Goal: Task Accomplishment & Management: Manage account settings

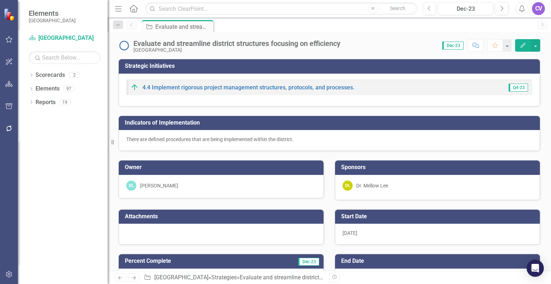
checkbox input "true"
click at [68, 37] on link "Scorecard [GEOGRAPHIC_DATA]" at bounding box center [65, 38] width 72 height 8
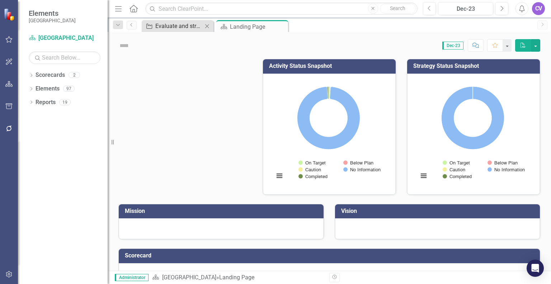
click at [207, 27] on icon "Close" at bounding box center [207, 26] width 7 height 6
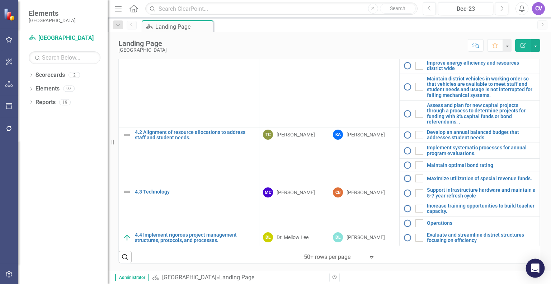
scroll to position [827, 0]
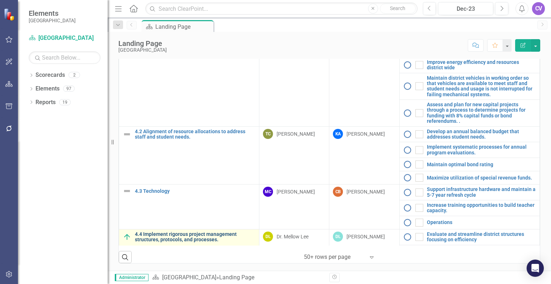
click at [177, 232] on link "4.4 Implement rigorous project management structures, protocols, and processes." at bounding box center [195, 237] width 121 height 11
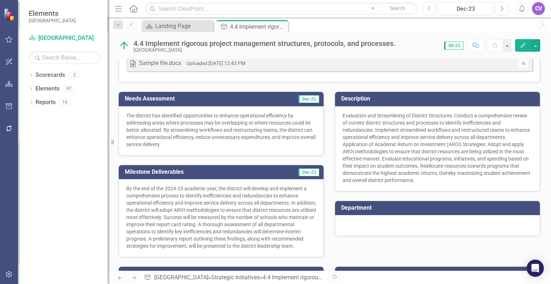
scroll to position [148, 0]
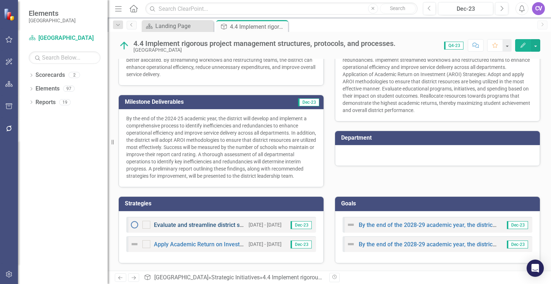
click at [187, 223] on link "Evaluate and streamline district structures focusing on efficiency" at bounding box center [237, 224] width 167 height 7
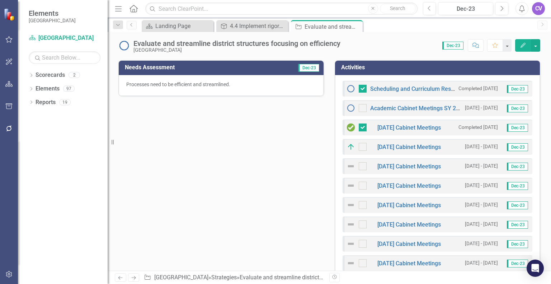
scroll to position [236, 0]
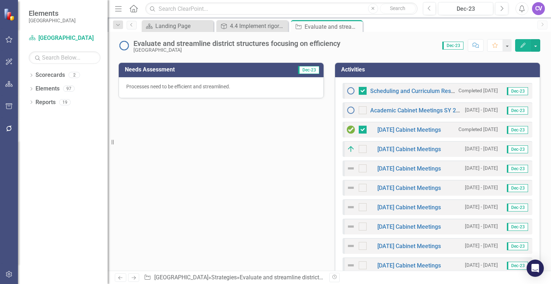
click at [432, 68] on h3 "Activities" at bounding box center [438, 69] width 195 height 6
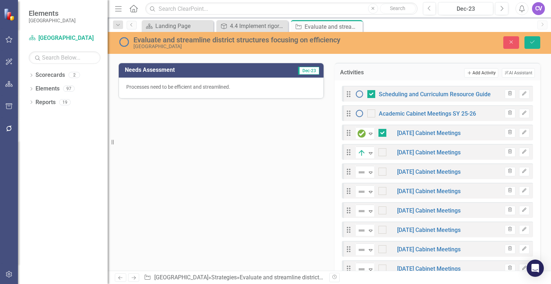
click at [476, 70] on button "Add Add Activity" at bounding box center [481, 72] width 34 height 9
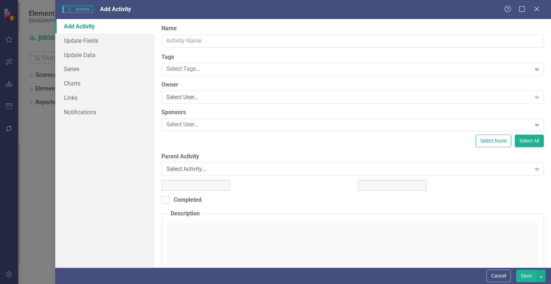
click at [229, 39] on div "Activities Activity Add Activity Help Maximize Close Add Activity Update Fields…" at bounding box center [275, 142] width 551 height 284
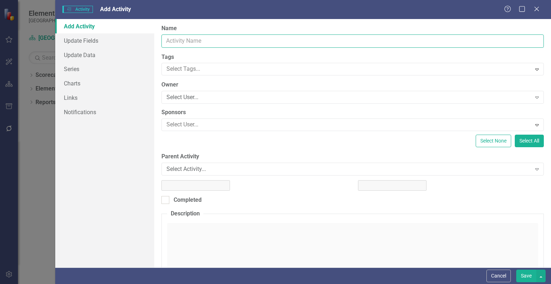
click at [229, 39] on input "Name" at bounding box center [353, 40] width 383 height 13
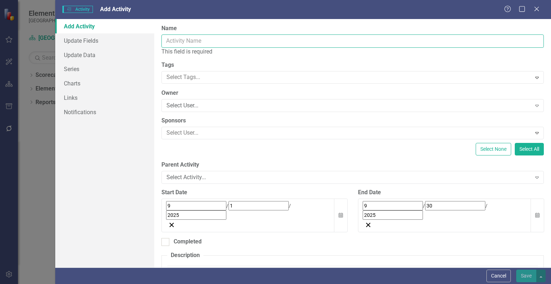
type input "Academic Cabinet Meetings 24-25 SY"
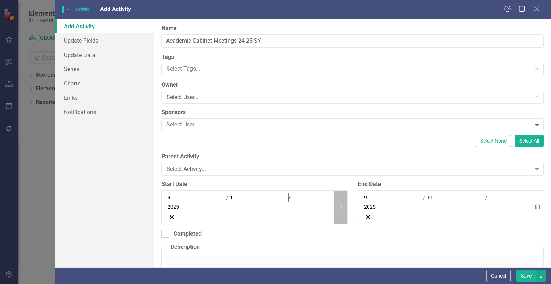
click at [339, 204] on icon "button" at bounding box center [341, 206] width 4 height 5
click at [194, 206] on button "‹" at bounding box center [186, 214] width 16 height 16
click at [178, 206] on button "«" at bounding box center [170, 214] width 16 height 16
click at [244, 239] on abbr "1" at bounding box center [242, 242] width 3 height 6
click at [536, 204] on icon "button" at bounding box center [538, 206] width 4 height 5
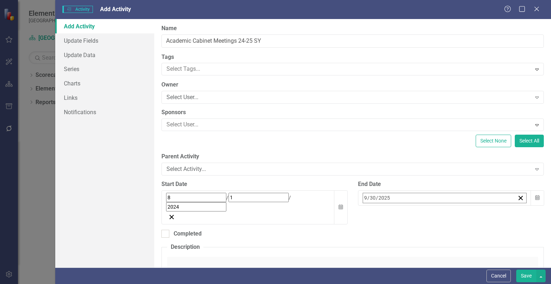
click at [391, 206] on button "‹" at bounding box center [383, 214] width 16 height 16
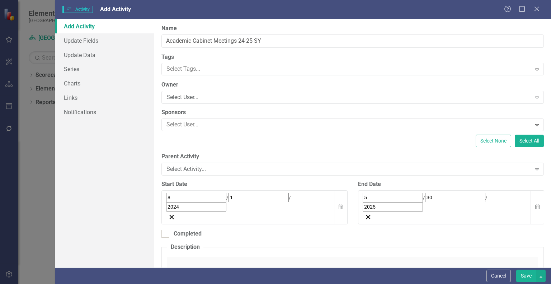
click at [529, 277] on button "Save" at bounding box center [527, 276] width 20 height 13
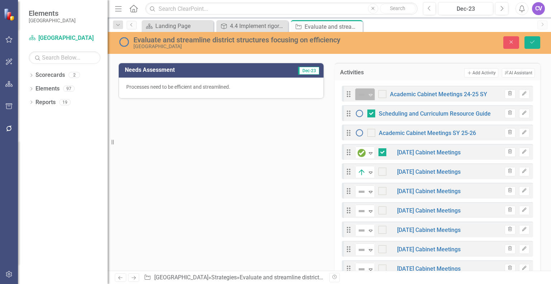
click at [369, 94] on icon at bounding box center [371, 95] width 4 height 2
click at [356, 131] on img at bounding box center [359, 132] width 9 height 9
click at [524, 89] on button "Edit" at bounding box center [524, 93] width 10 height 9
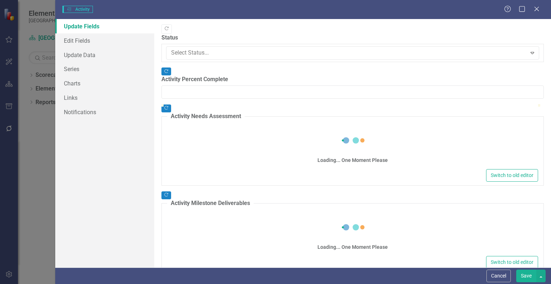
type input "0"
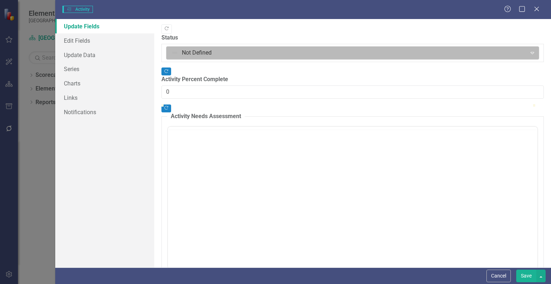
click at [195, 48] on div at bounding box center [346, 53] width 351 height 10
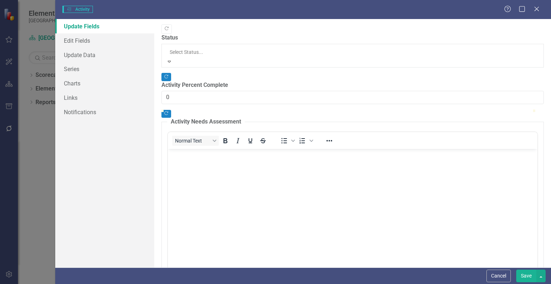
scroll to position [0, 0]
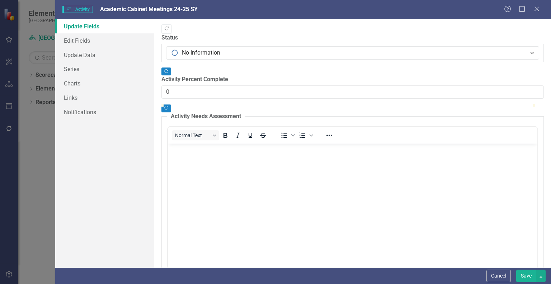
click at [523, 271] on button "Save" at bounding box center [527, 276] width 20 height 13
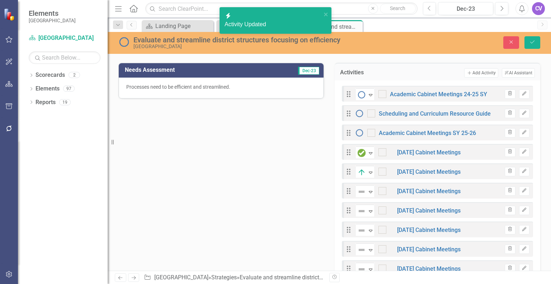
checkbox input "false"
checkbox input "true"
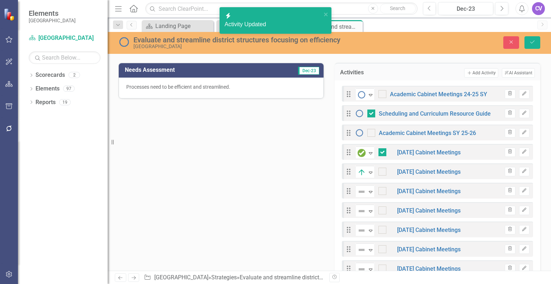
checkbox input "true"
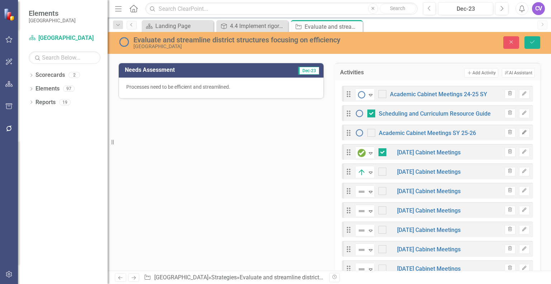
click at [522, 130] on icon "button" at bounding box center [524, 132] width 4 height 4
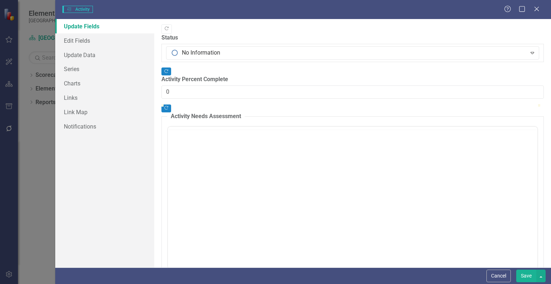
type input "0"
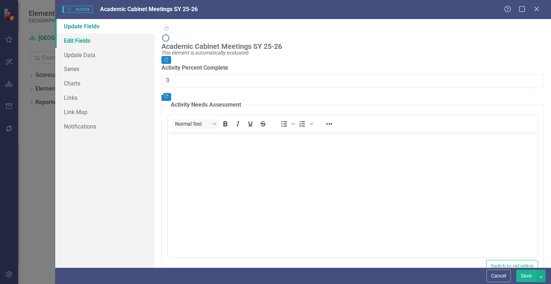
click at [73, 41] on link "Edit Fields" at bounding box center [104, 40] width 99 height 14
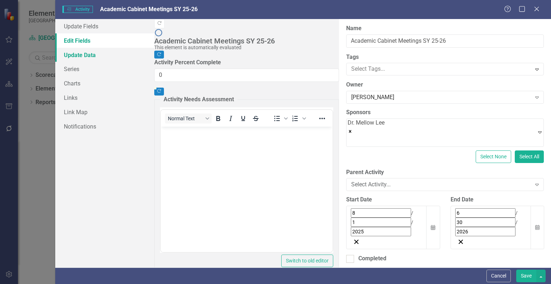
click at [74, 55] on link "Update Data" at bounding box center [104, 55] width 99 height 14
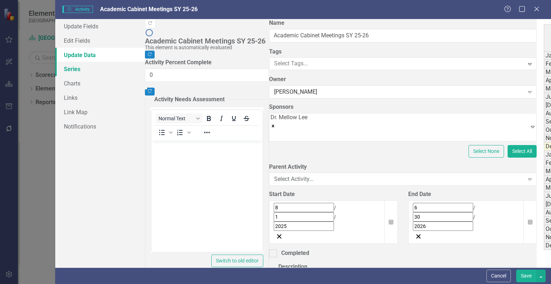
click at [74, 66] on link "Series" at bounding box center [100, 69] width 90 height 14
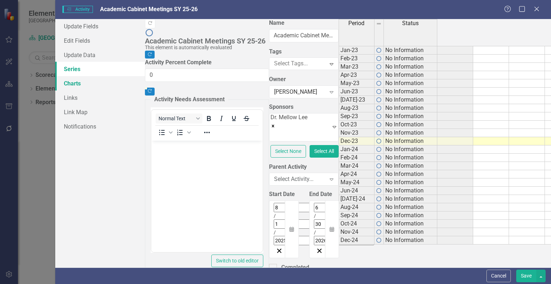
click at [74, 81] on link "Charts" at bounding box center [100, 83] width 90 height 14
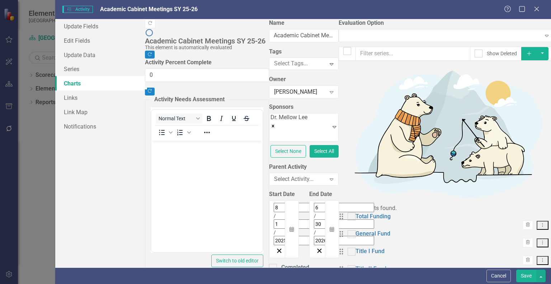
checkbox input "false"
click at [537, 8] on icon "Close" at bounding box center [536, 8] width 9 height 7
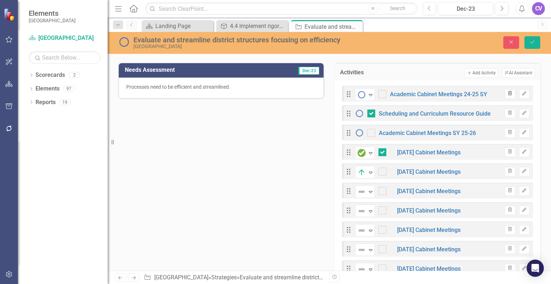
click at [508, 92] on icon "Trash" at bounding box center [510, 94] width 5 height 4
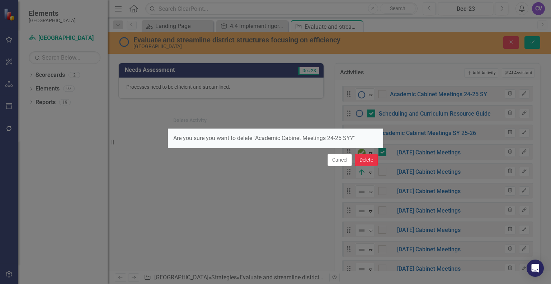
click at [363, 159] on button "Delete" at bounding box center [366, 160] width 23 height 13
